Goal: Navigation & Orientation: Find specific page/section

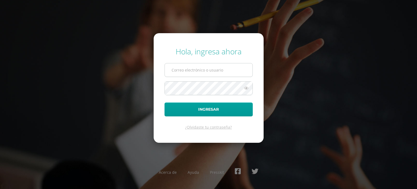
type input "b1801@bilinguesanjuan.edu.gt"
click at [210, 71] on input "b1801@bilinguesanjuan.edu.gt" at bounding box center [209, 69] width 88 height 13
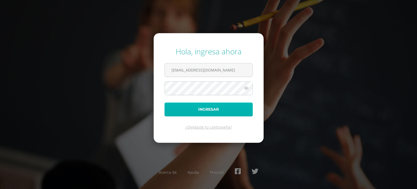
click at [227, 113] on button "Ingresar" at bounding box center [209, 109] width 88 height 14
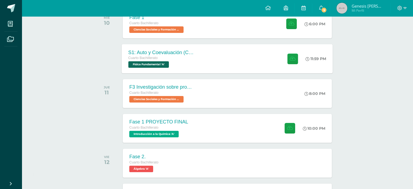
scroll to position [101, 0]
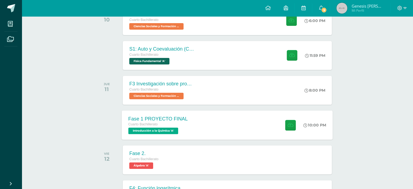
click at [200, 128] on div "Fase 1 PROYECTO FINAL Cuarto Bachillerato Introducción a la Química 'A' 10:00 P…" at bounding box center [227, 124] width 211 height 29
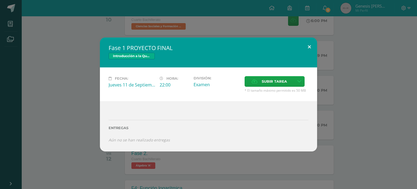
click at [309, 48] on button at bounding box center [309, 46] width 15 height 18
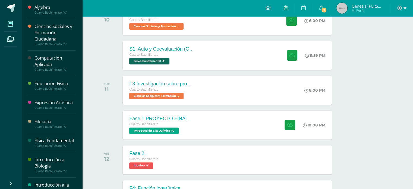
click at [14, 26] on span at bounding box center [10, 24] width 12 height 12
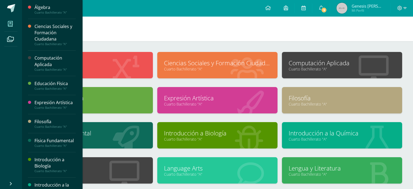
click at [12, 25] on icon at bounding box center [10, 23] width 5 height 5
click at [11, 26] on icon at bounding box center [10, 23] width 5 height 5
